Goal: Navigation & Orientation: Find specific page/section

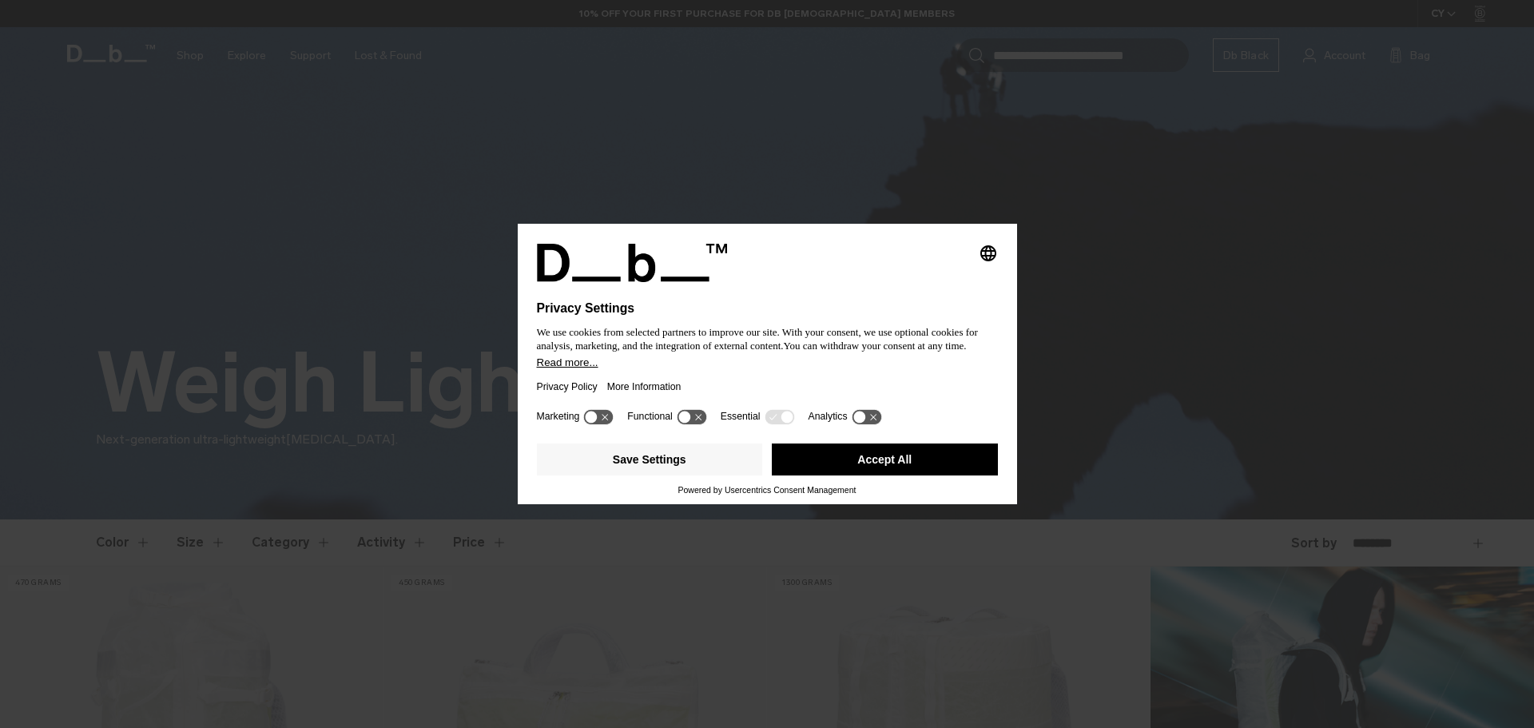
click at [872, 463] on button "Accept All" at bounding box center [885, 459] width 226 height 32
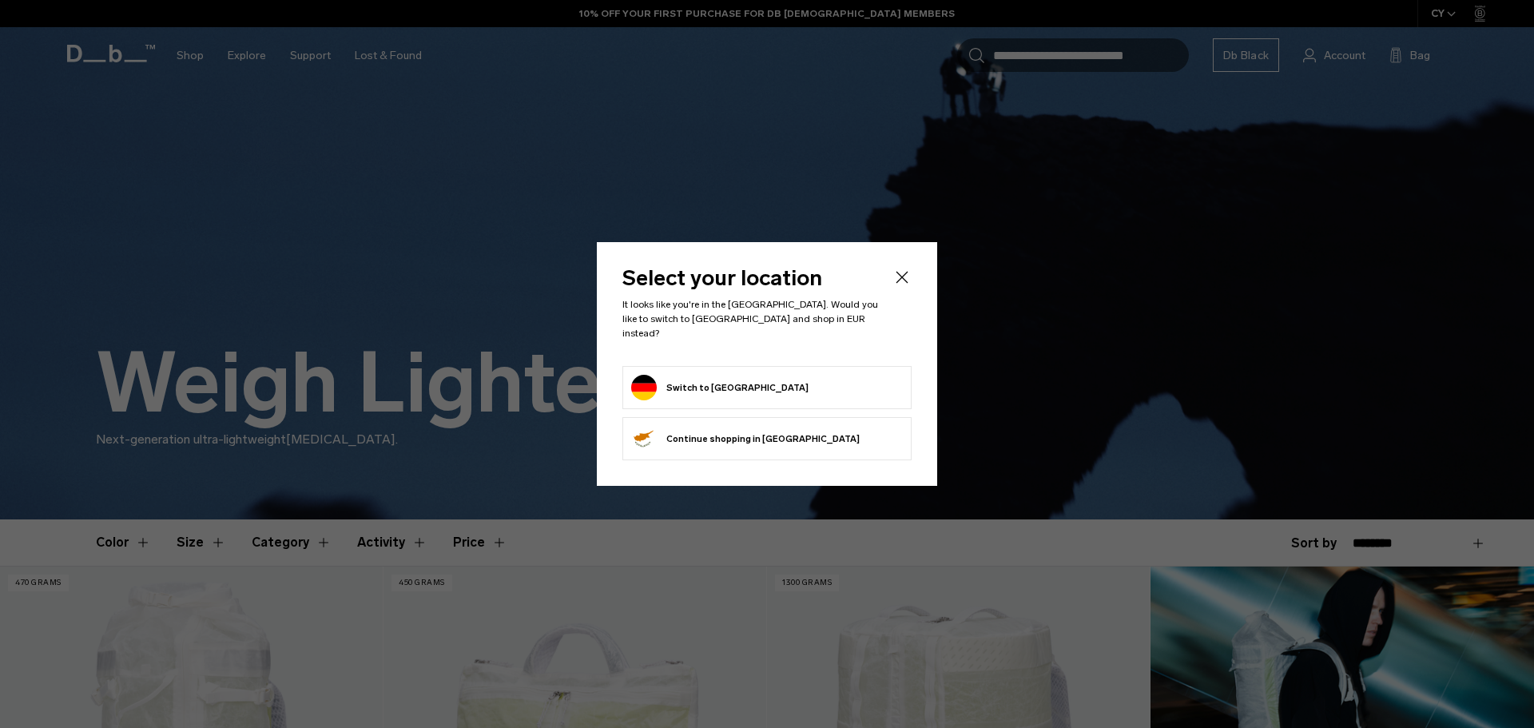
click at [800, 439] on li "Continue browsing Cyprus store Continue shopping in Cyprus" at bounding box center [766, 438] width 289 height 43
click at [702, 442] on button "Continue browsing Cyprus store Continue shopping in Cyprus" at bounding box center [745, 439] width 229 height 26
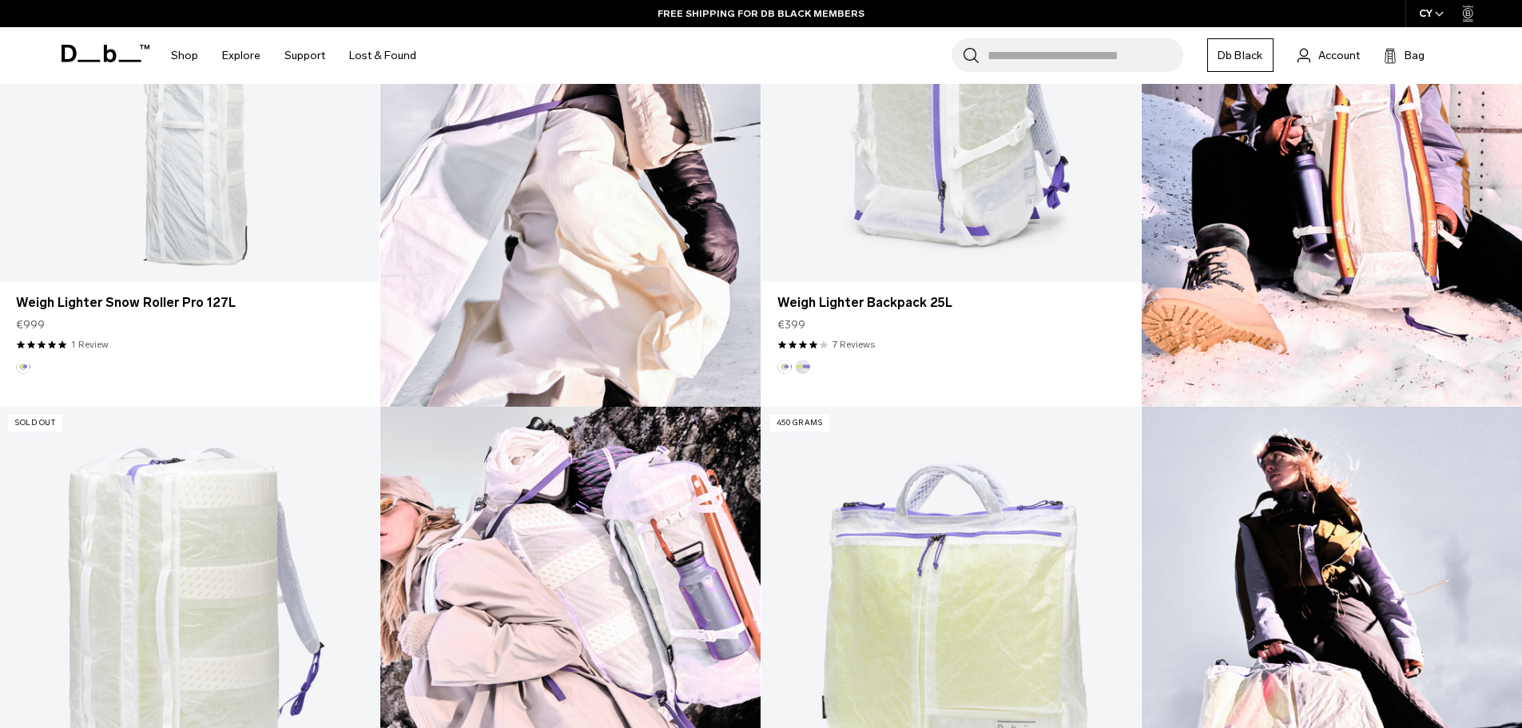
scroll to position [1199, 0]
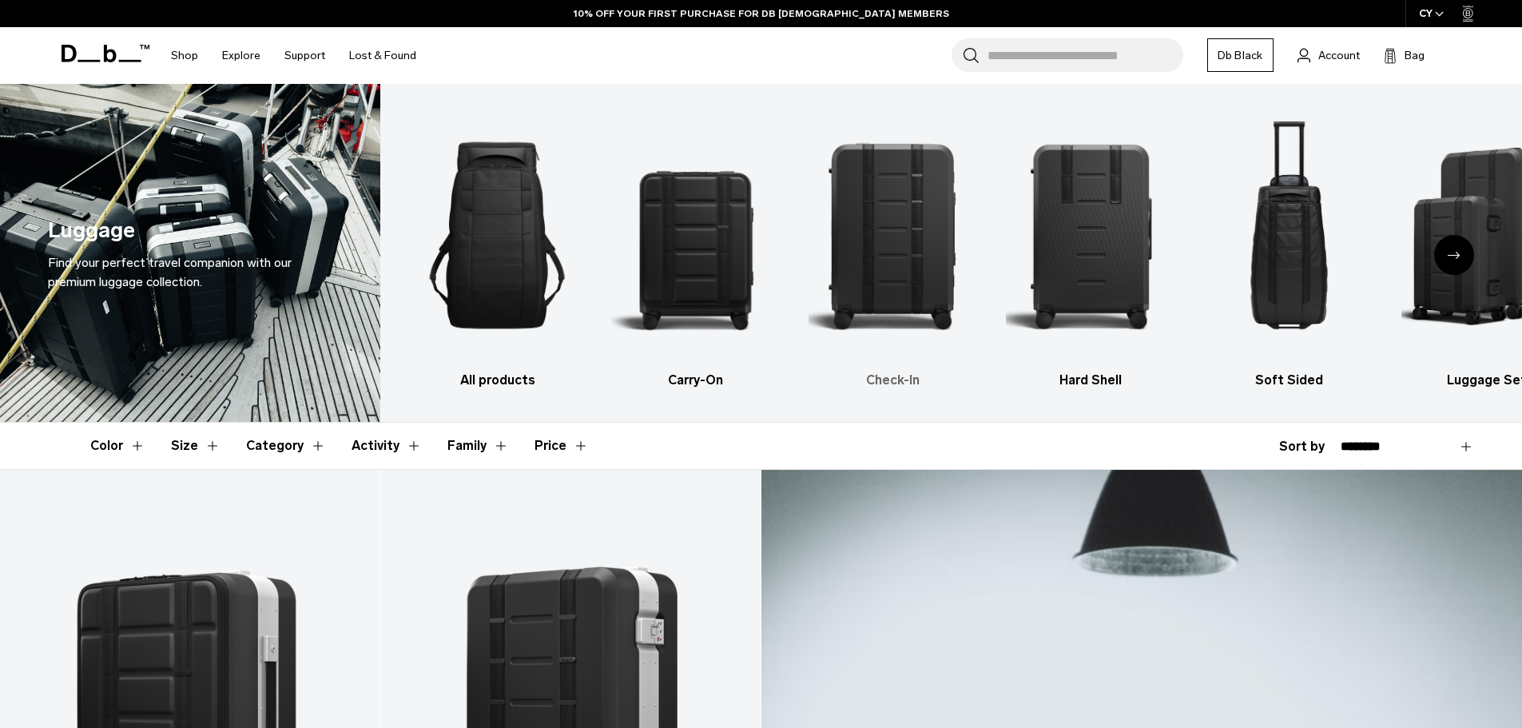
click at [893, 232] on img "3 / 6" at bounding box center [894, 235] width 170 height 255
